Goal: Navigation & Orientation: Find specific page/section

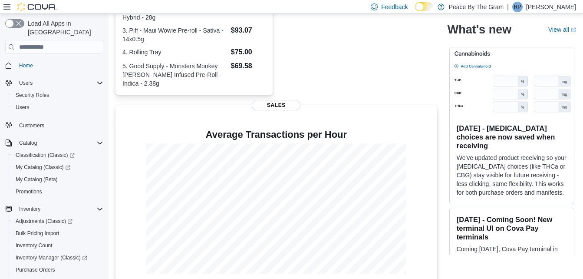
scroll to position [66, 0]
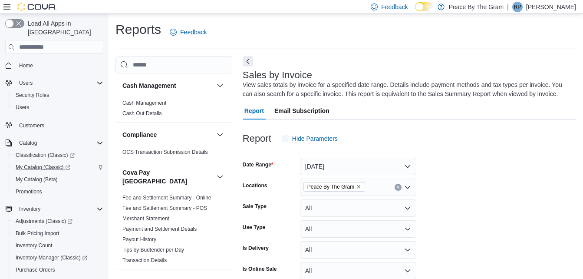
scroll to position [29, 0]
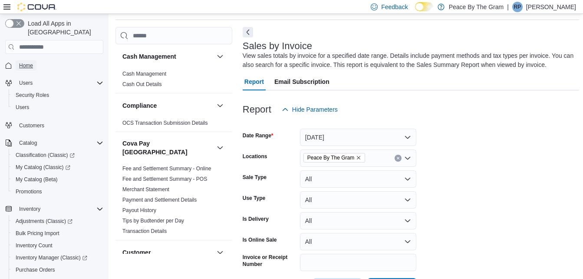
click at [30, 62] on span "Home" at bounding box center [26, 65] width 14 height 7
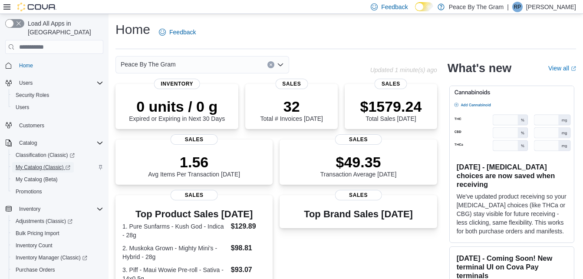
click at [36, 164] on span "My Catalog (Classic)" at bounding box center [43, 167] width 55 height 7
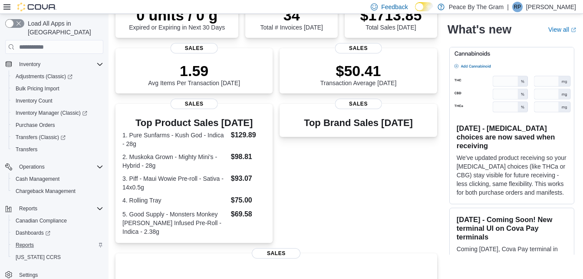
scroll to position [130, 0]
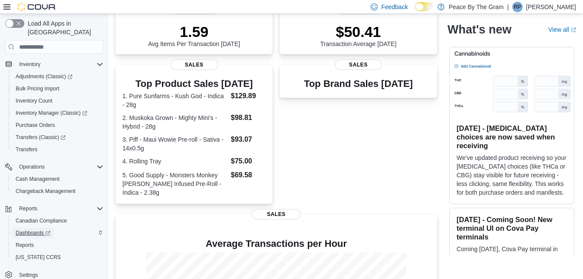
click at [26, 229] on span "Dashboards" at bounding box center [33, 232] width 35 height 7
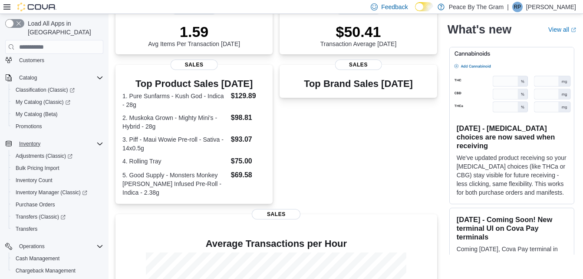
scroll to position [0, 0]
